Goal: Task Accomplishment & Management: Use online tool/utility

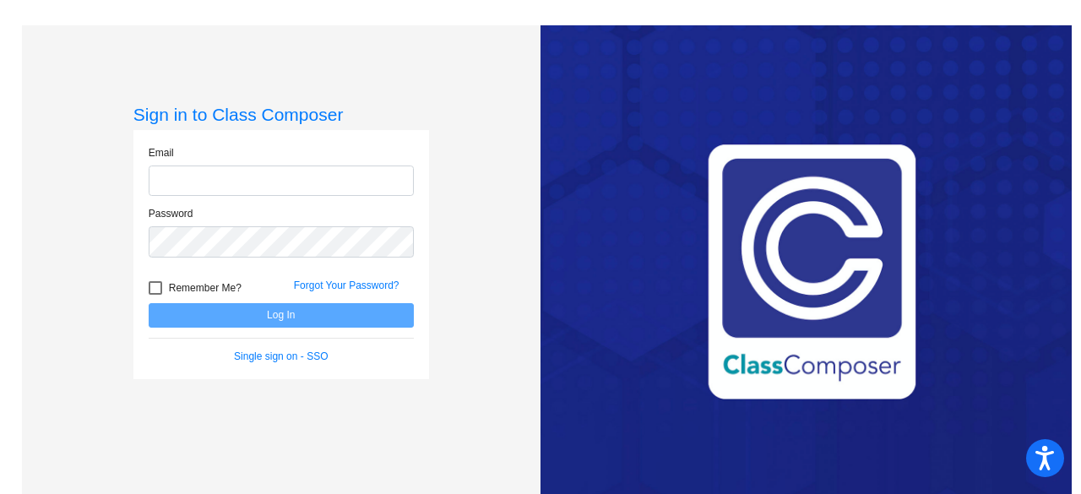
type input "[PERSON_NAME][EMAIL_ADDRESS][DOMAIN_NAME]"
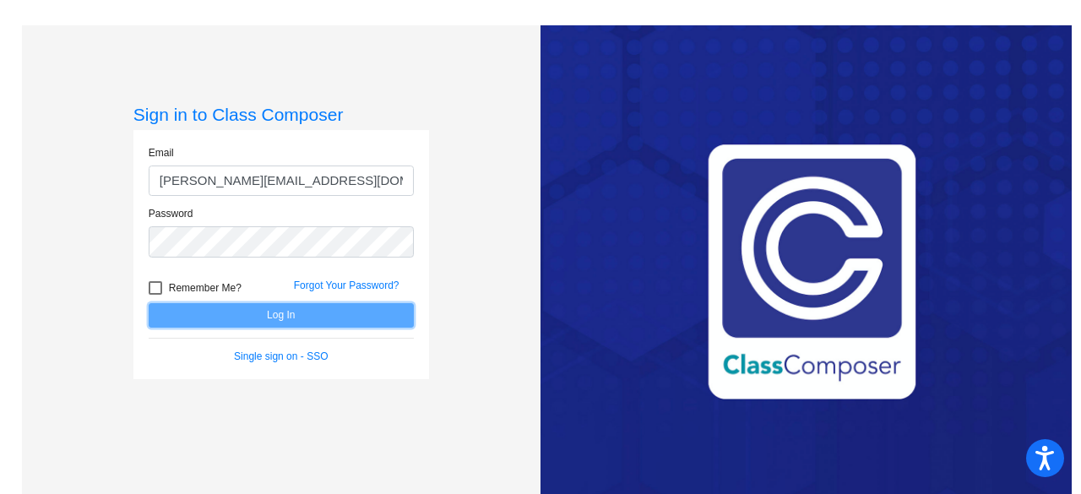
click at [301, 308] on button "Log In" at bounding box center [281, 315] width 265 height 24
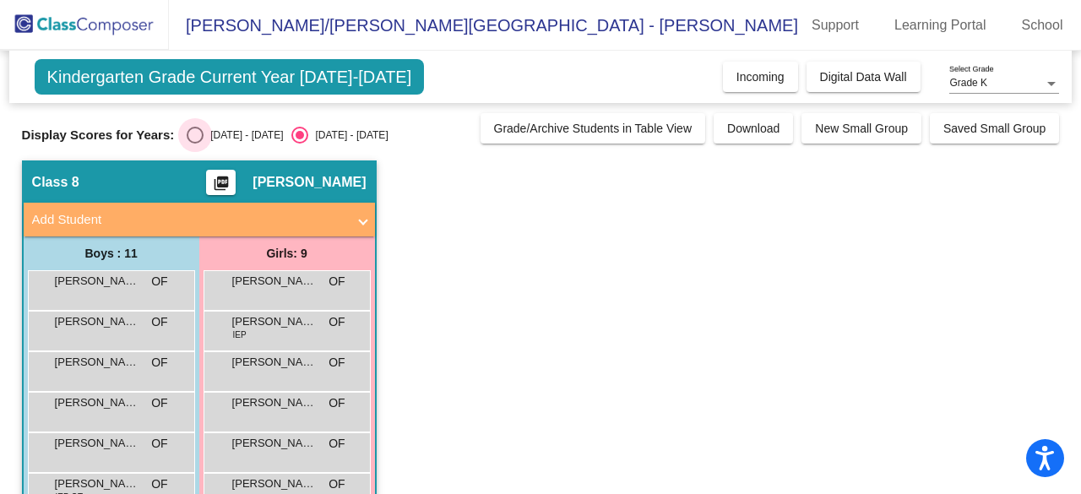
click at [228, 133] on div "2024 - 2025" at bounding box center [243, 135] width 79 height 15
click at [195, 144] on input "2024 - 2025" at bounding box center [194, 144] width 1 height 1
radio input "true"
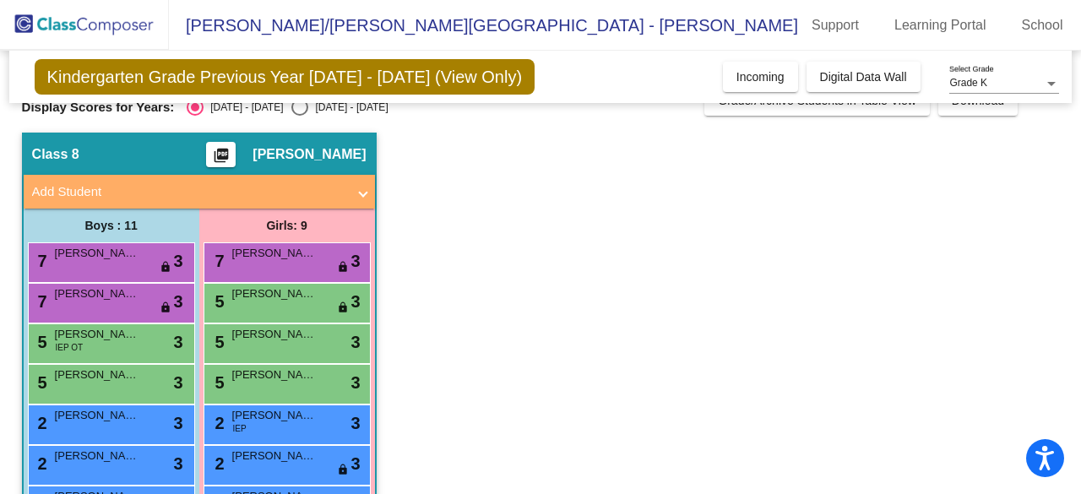
scroll to position [27, 0]
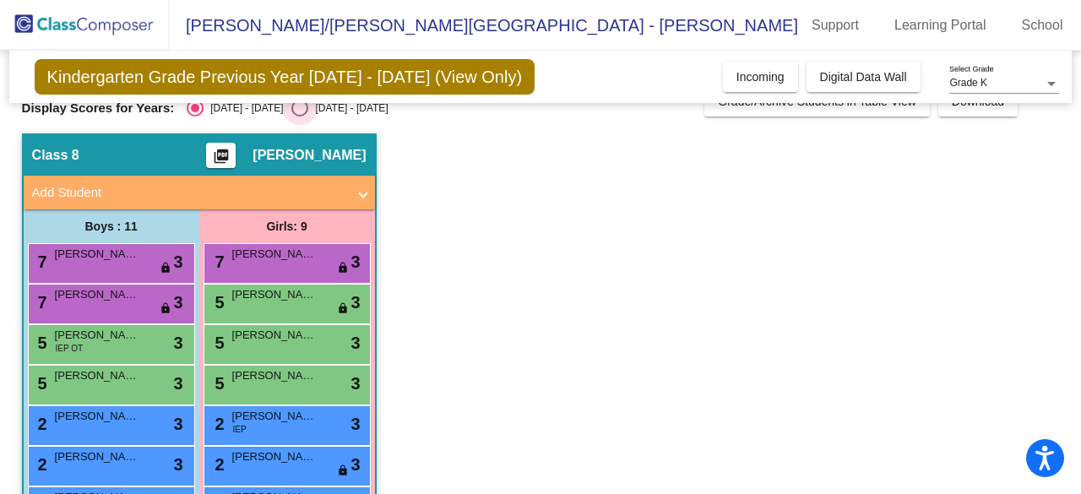
click at [291, 111] on div "Select an option" at bounding box center [299, 108] width 17 height 17
click at [299, 117] on input "2025 - 2026" at bounding box center [299, 117] width 1 height 1
radio input "true"
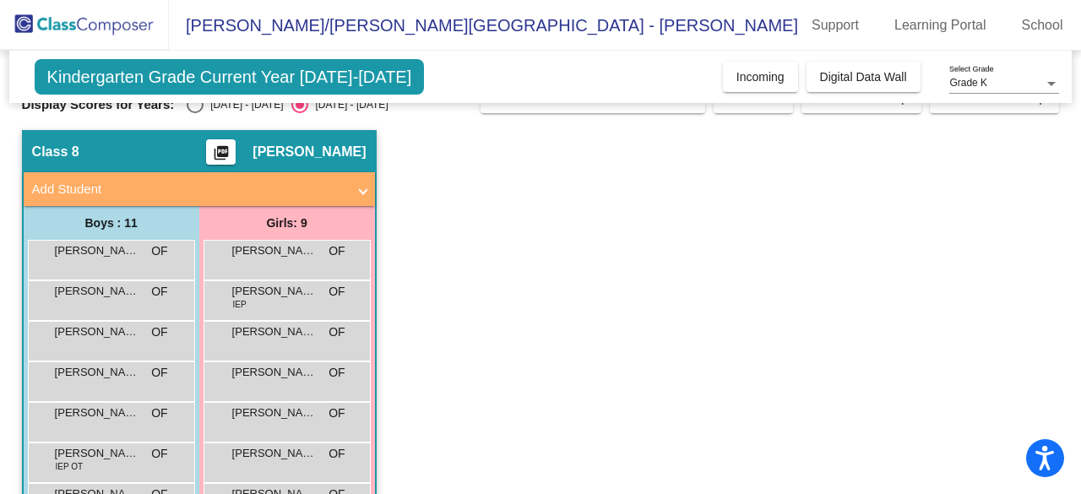
scroll to position [0, 0]
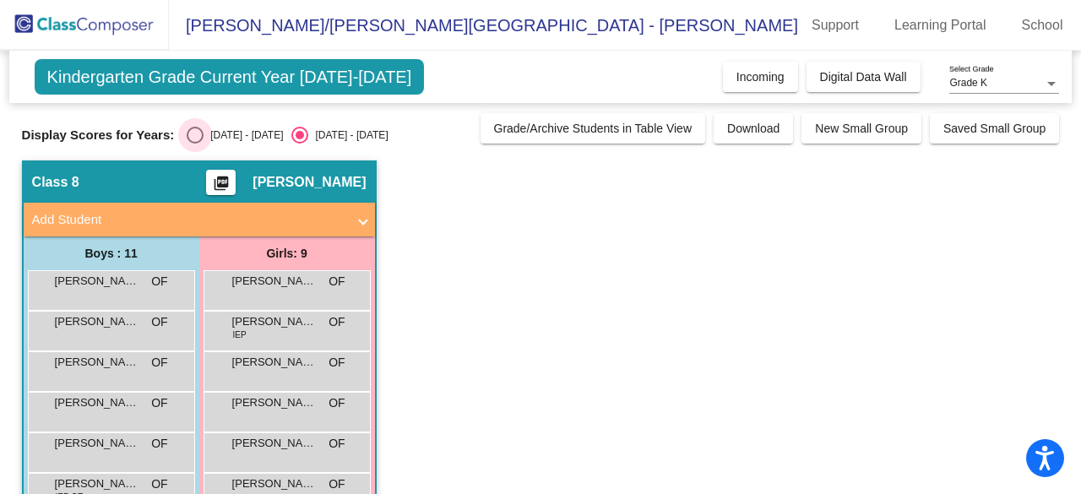
click at [224, 133] on div "2024 - 2025" at bounding box center [243, 135] width 79 height 15
click at [195, 144] on input "2024 - 2025" at bounding box center [194, 144] width 1 height 1
radio input "true"
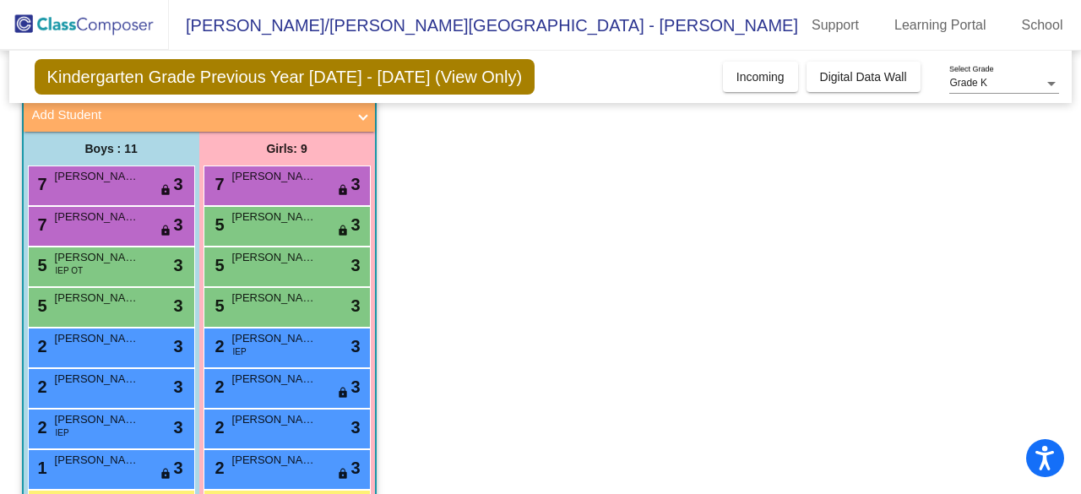
scroll to position [95, 0]
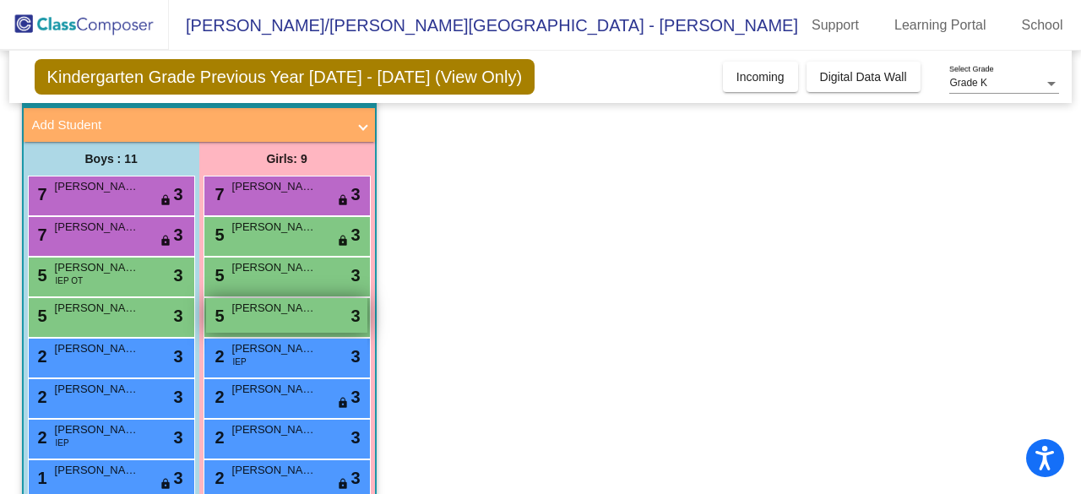
click at [301, 321] on div "5 Reese Robertson lock do_not_disturb_alt 3" at bounding box center [286, 315] width 161 height 35
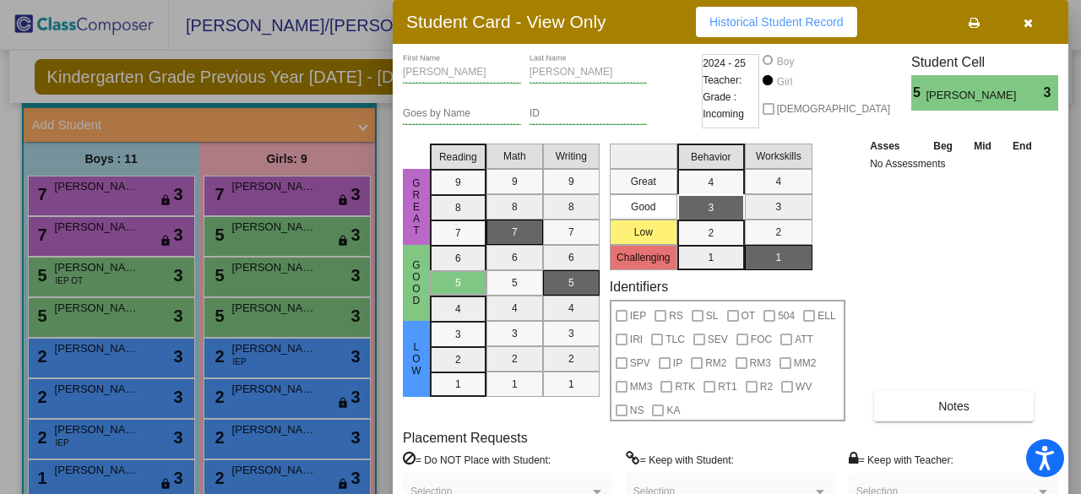
click at [1030, 20] on icon "button" at bounding box center [1028, 23] width 9 height 12
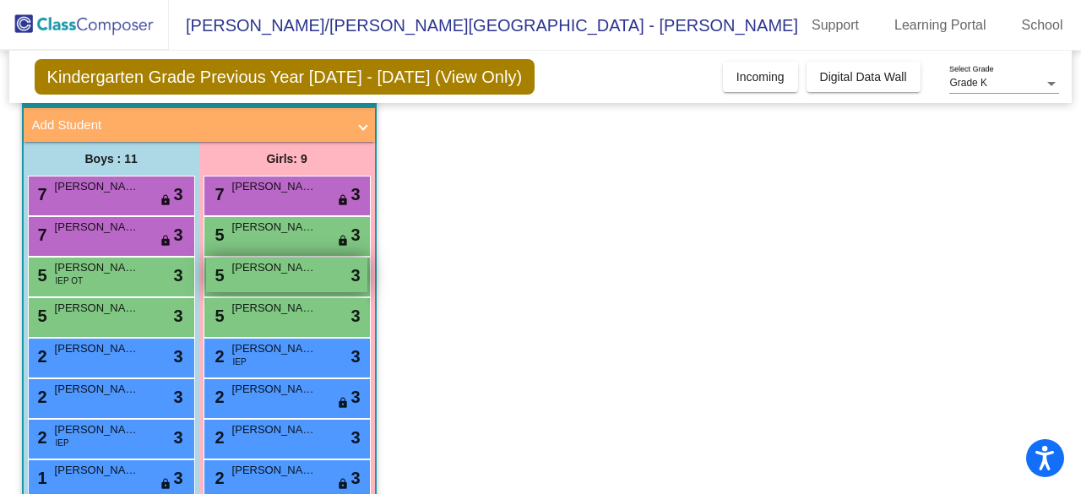
click at [284, 266] on span "Hope Clontz" at bounding box center [274, 267] width 84 height 17
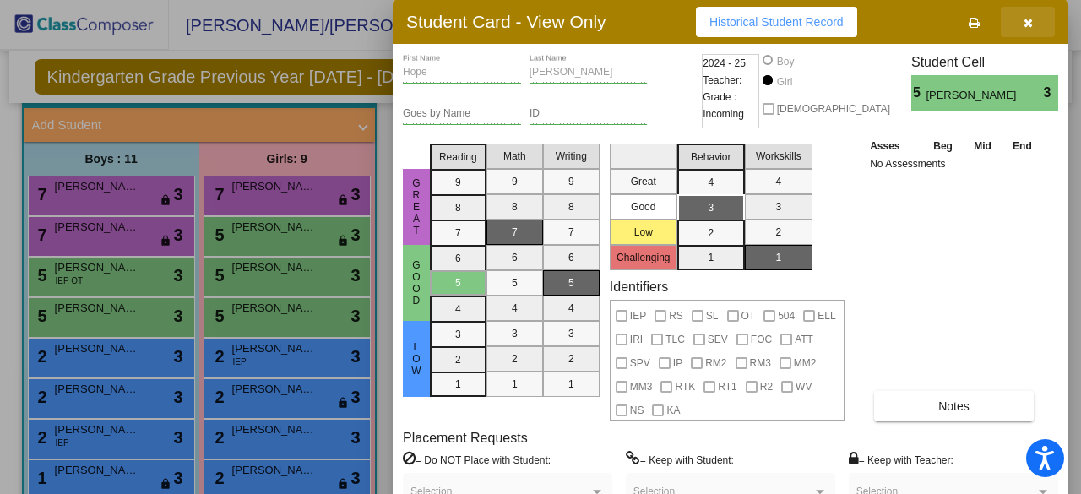
click at [1022, 24] on button "button" at bounding box center [1028, 22] width 54 height 30
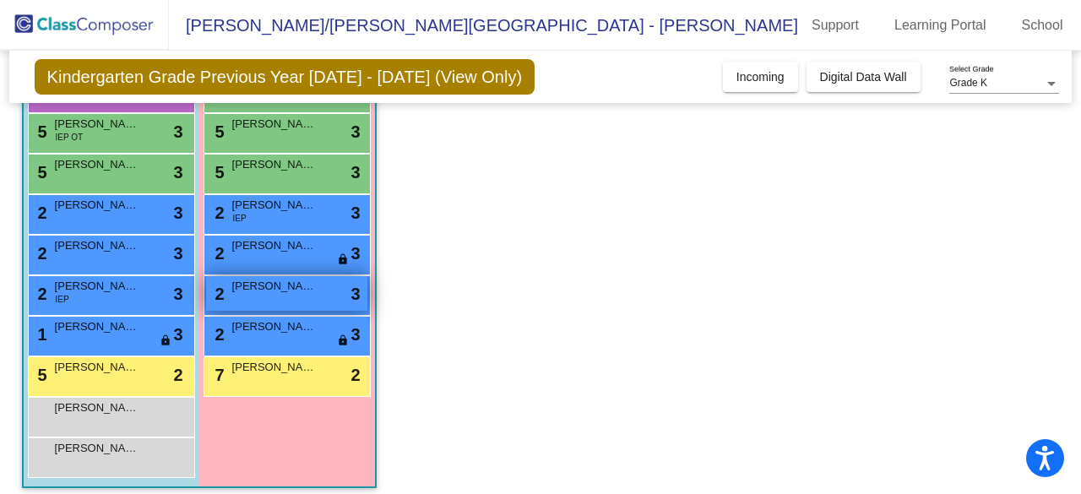
scroll to position [0, 0]
